Goal: Task Accomplishment & Management: Use online tool/utility

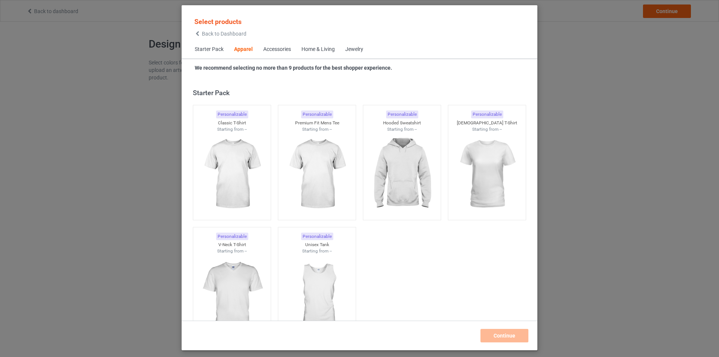
scroll to position [279, 0]
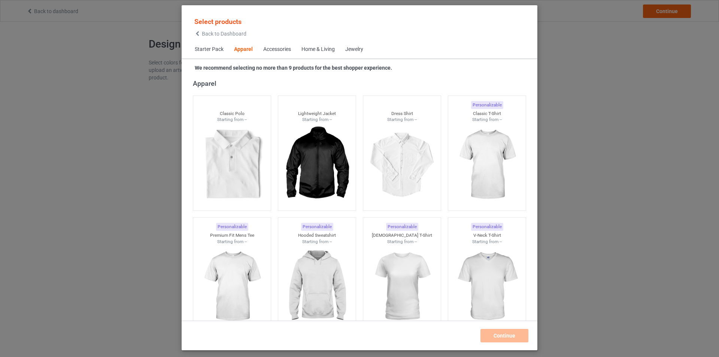
click at [591, 39] on div "Select products Back to Dashboard Starter Pack Apparel Accessories Home & Livin…" at bounding box center [359, 178] width 719 height 357
click at [121, 55] on div "Select products Back to Dashboard Starter Pack Apparel Accessories Home & Livin…" at bounding box center [359, 178] width 719 height 357
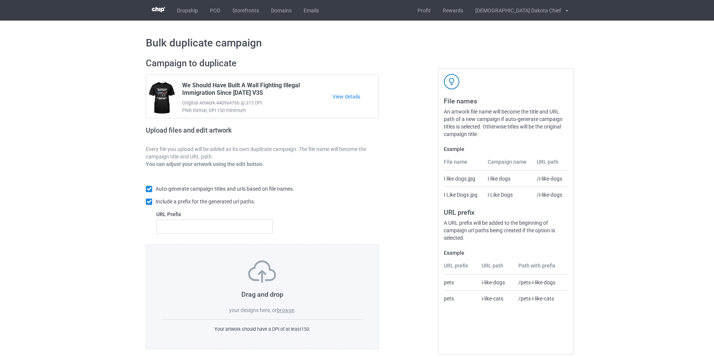
click at [288, 310] on label "browse" at bounding box center [285, 310] width 17 height 6
click at [0, 0] on input "browse" at bounding box center [0, 0] width 0 height 0
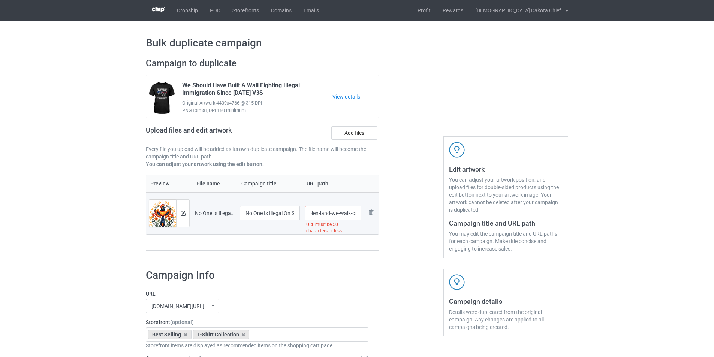
scroll to position [0, 98]
drag, startPoint x: 334, startPoint y: 212, endPoint x: 360, endPoint y: 208, distance: 25.9
click at [360, 208] on input "/no-one-is-illegal-on-stolen-land-we-walk-on-native-land-t-shirt" at bounding box center [333, 213] width 57 height 14
drag, startPoint x: 285, startPoint y: 211, endPoint x: 320, endPoint y: 217, distance: 35.8
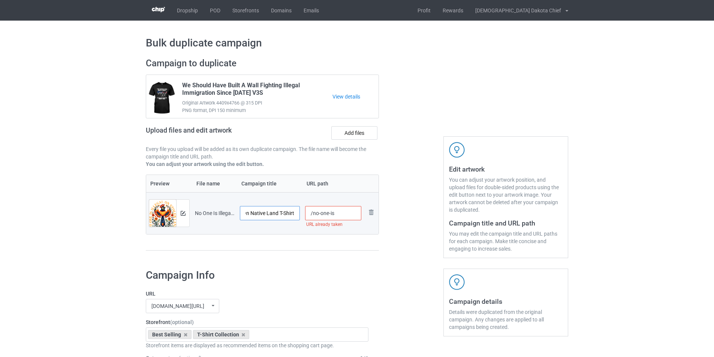
click at [320, 217] on tr "Preview and edit artwork No One Is Illegal On Stolen Land - We Walk On Native L…" at bounding box center [262, 213] width 232 height 42
click at [339, 212] on input "/no-one-is" at bounding box center [333, 213] width 57 height 14
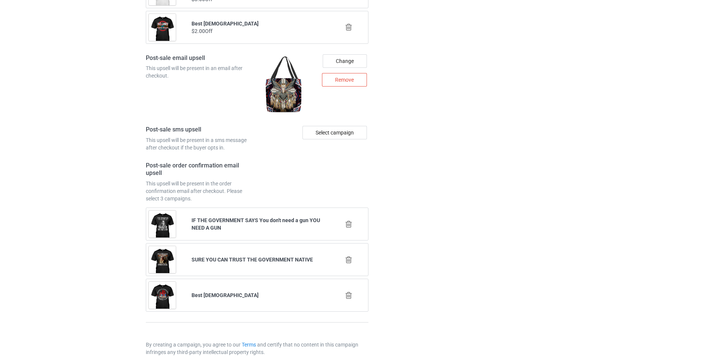
scroll to position [1005, 0]
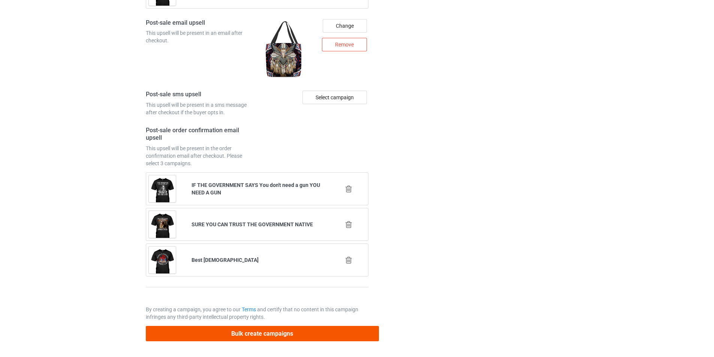
type input "/no-one-is6"
click at [285, 333] on button "Bulk create campaigns" at bounding box center [262, 333] width 233 height 15
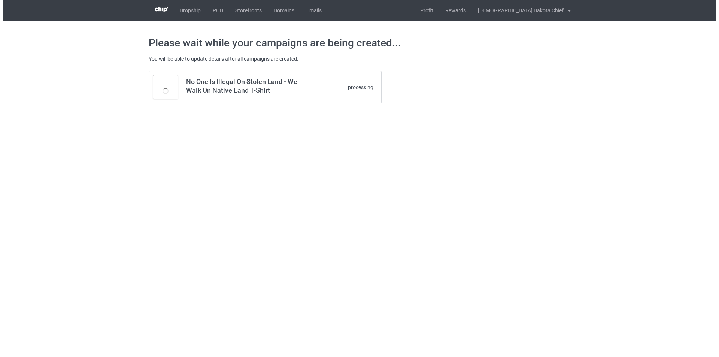
scroll to position [0, 0]
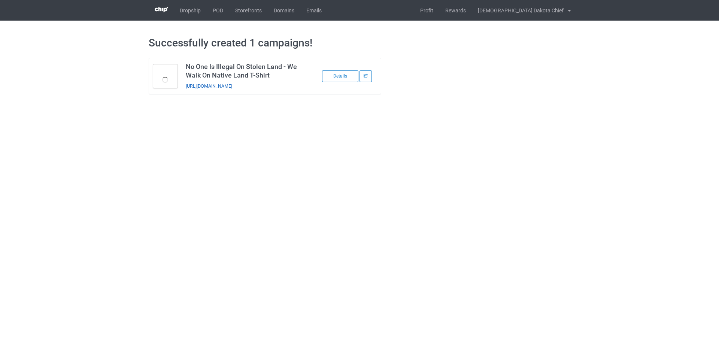
click at [232, 85] on link "[URL][DOMAIN_NAME]" at bounding box center [209, 86] width 46 height 6
click at [218, 8] on link "POD" at bounding box center [218, 10] width 22 height 21
